Goal: Task Accomplishment & Management: Complete application form

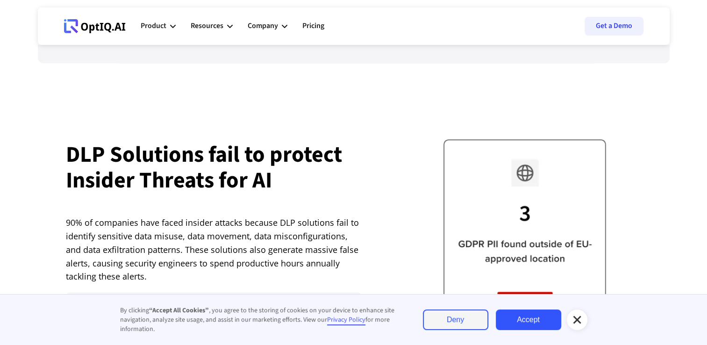
scroll to position [1736, 0]
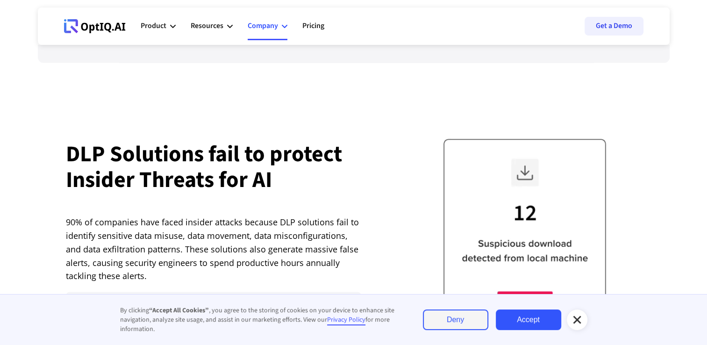
click at [259, 27] on div "Company" at bounding box center [263, 26] width 30 height 13
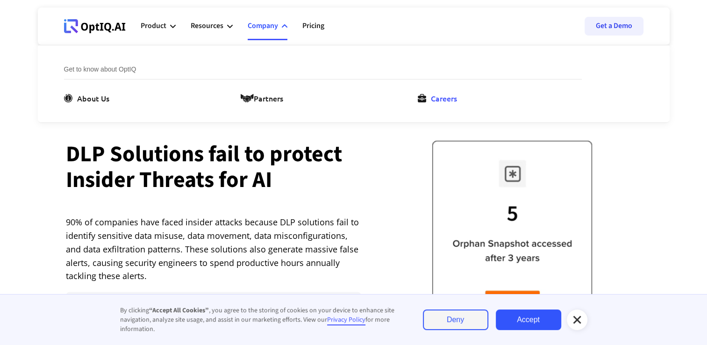
click at [421, 94] on icon at bounding box center [422, 98] width 8 height 8
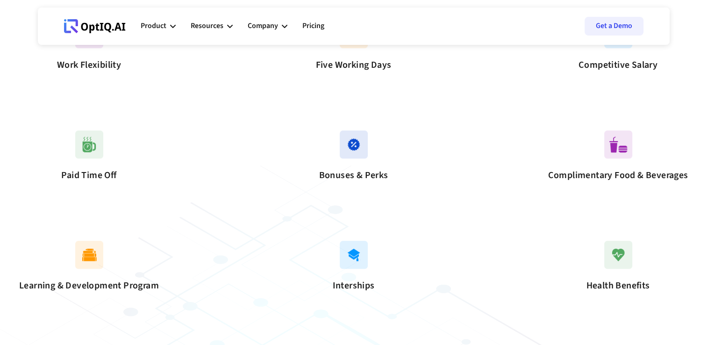
scroll to position [608, 0]
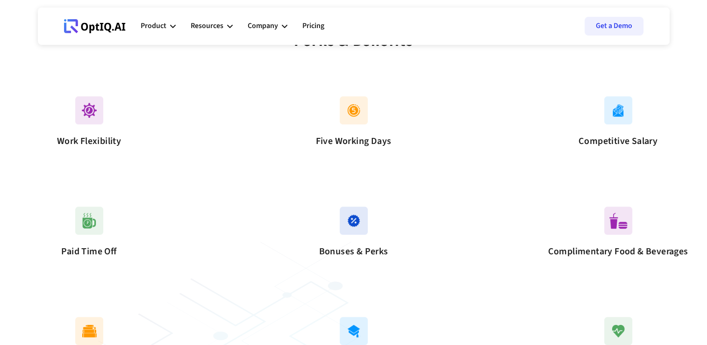
click at [89, 236] on div "Paid Time Off" at bounding box center [89, 233] width 103 height 54
click at [95, 208] on img at bounding box center [89, 220] width 28 height 28
click at [89, 128] on div "Work Flexibility" at bounding box center [89, 123] width 103 height 54
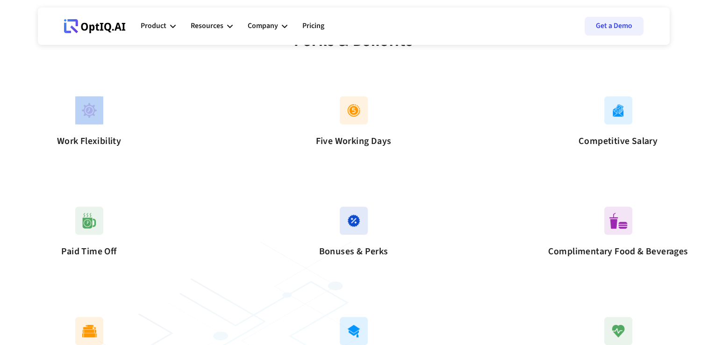
click at [89, 128] on div "Work Flexibility" at bounding box center [89, 123] width 103 height 54
drag, startPoint x: 89, startPoint y: 128, endPoint x: 175, endPoint y: 126, distance: 86.0
click at [175, 126] on div "Work Flexibility Five Working Days Competitive Salary" at bounding box center [353, 123] width 631 height 110
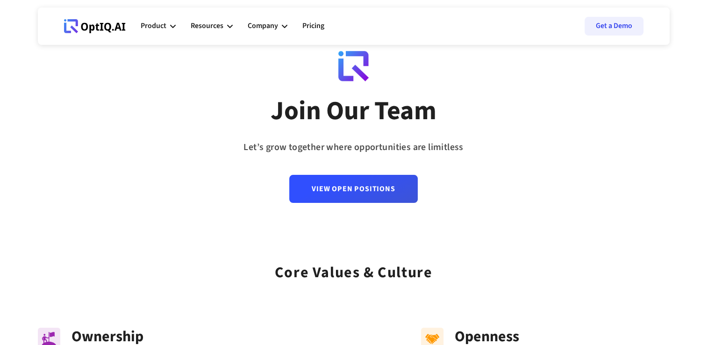
scroll to position [24, 0]
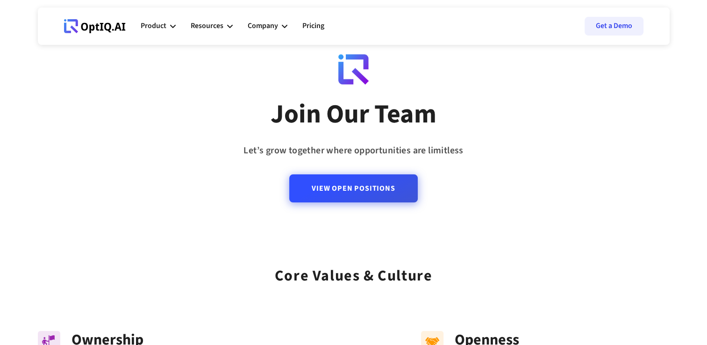
click at [320, 188] on link "View Open Positions" at bounding box center [353, 188] width 128 height 28
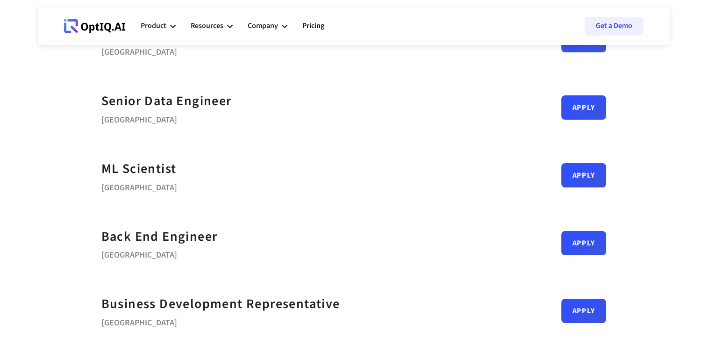
scroll to position [103, 0]
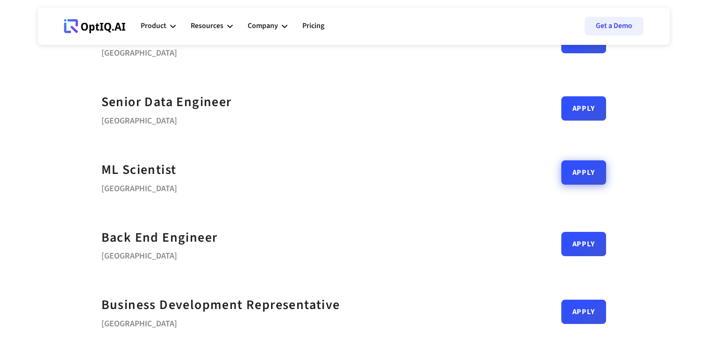
click at [573, 181] on link "Apply" at bounding box center [583, 172] width 45 height 24
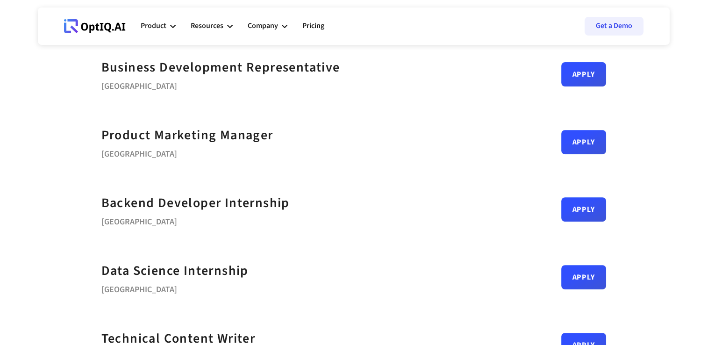
scroll to position [413, 0]
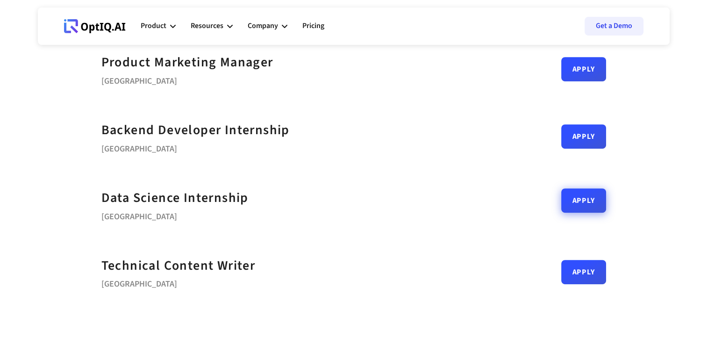
click at [578, 206] on link "Apply" at bounding box center [583, 200] width 45 height 24
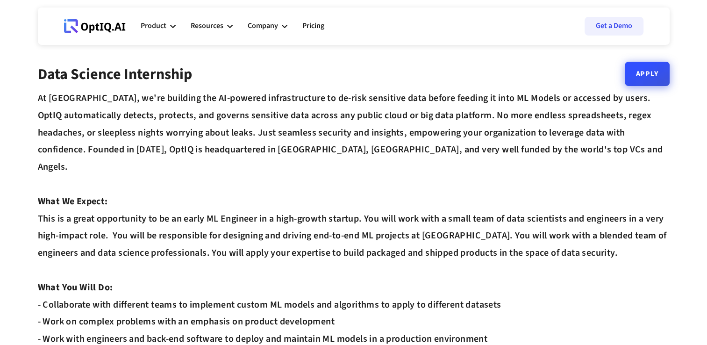
click at [639, 79] on link "Apply" at bounding box center [646, 74] width 45 height 24
